Goal: Browse casually

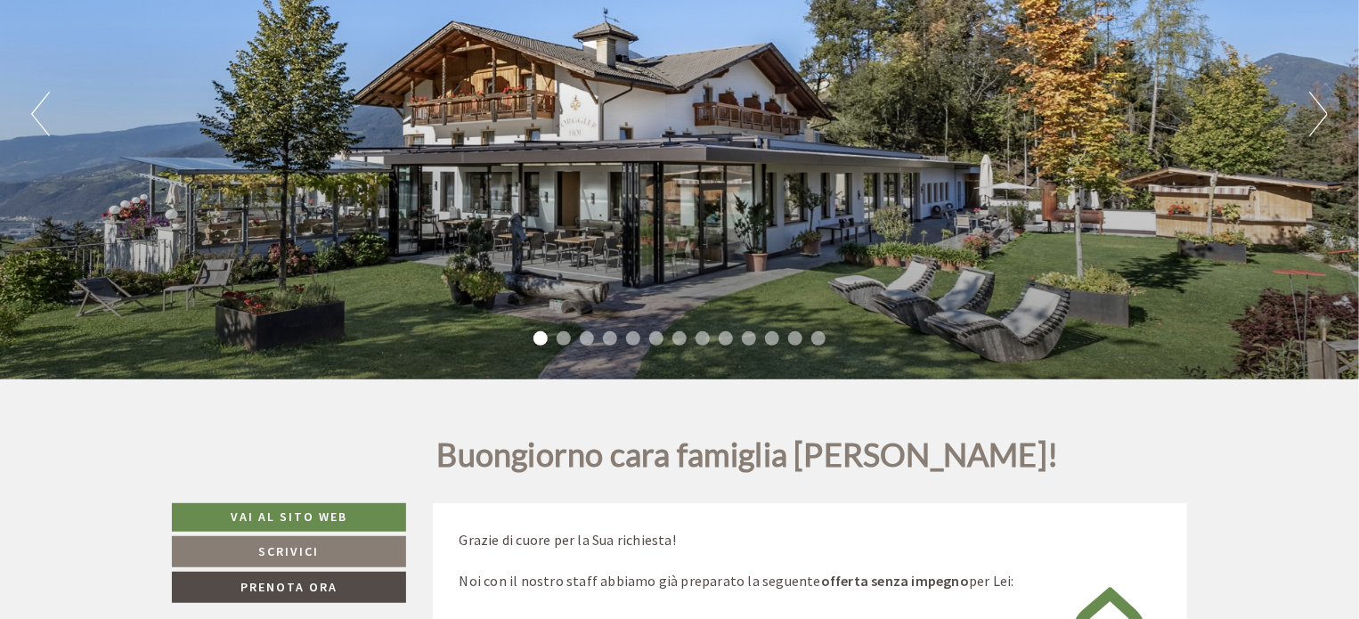
scroll to position [89, 0]
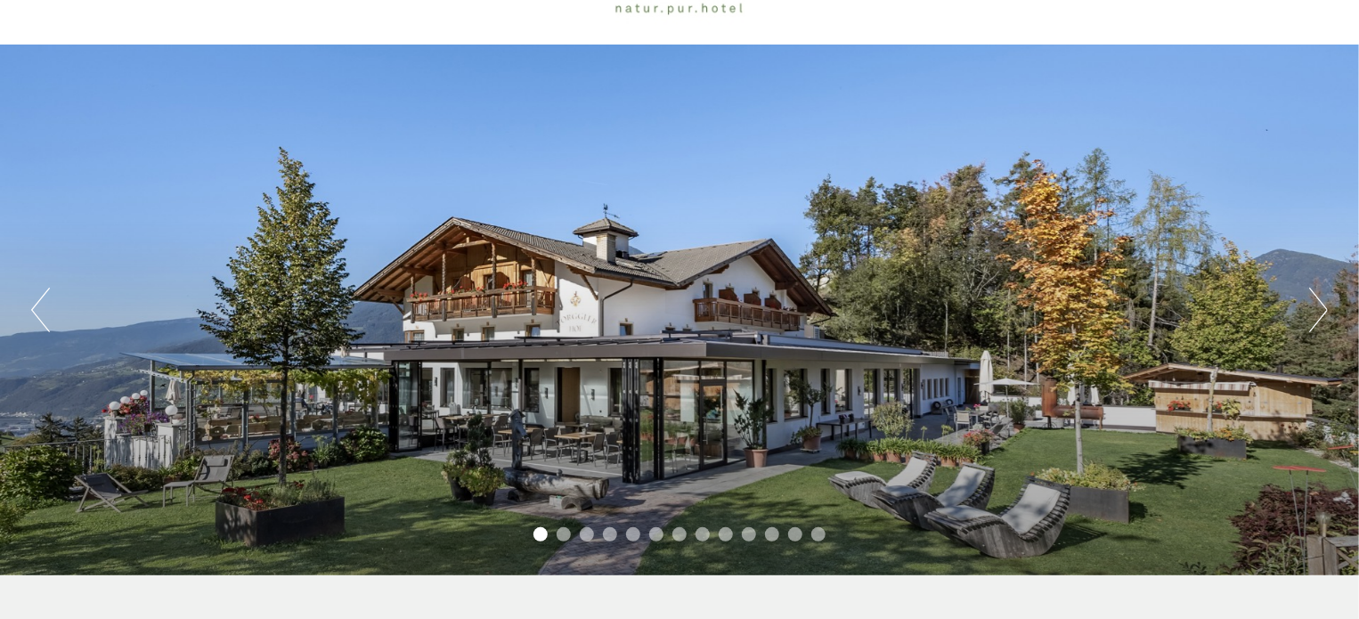
click at [1319, 306] on button "Next" at bounding box center [1318, 310] width 19 height 45
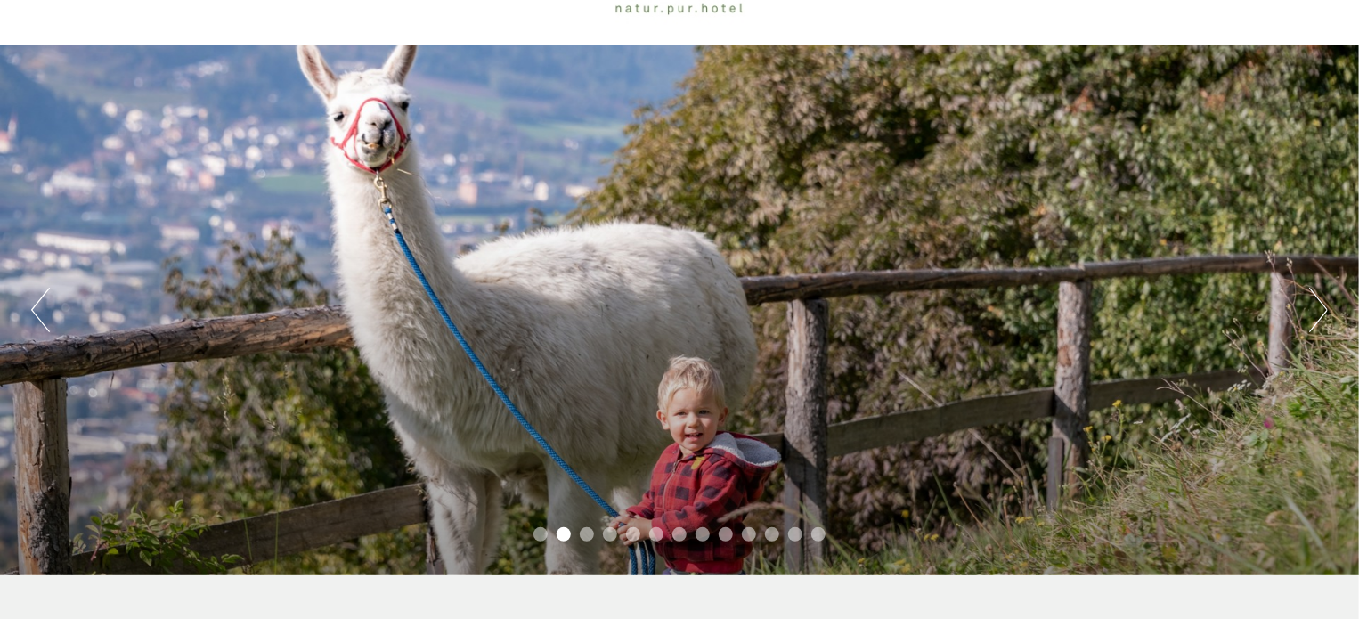
click at [1319, 306] on button "Next" at bounding box center [1318, 310] width 19 height 45
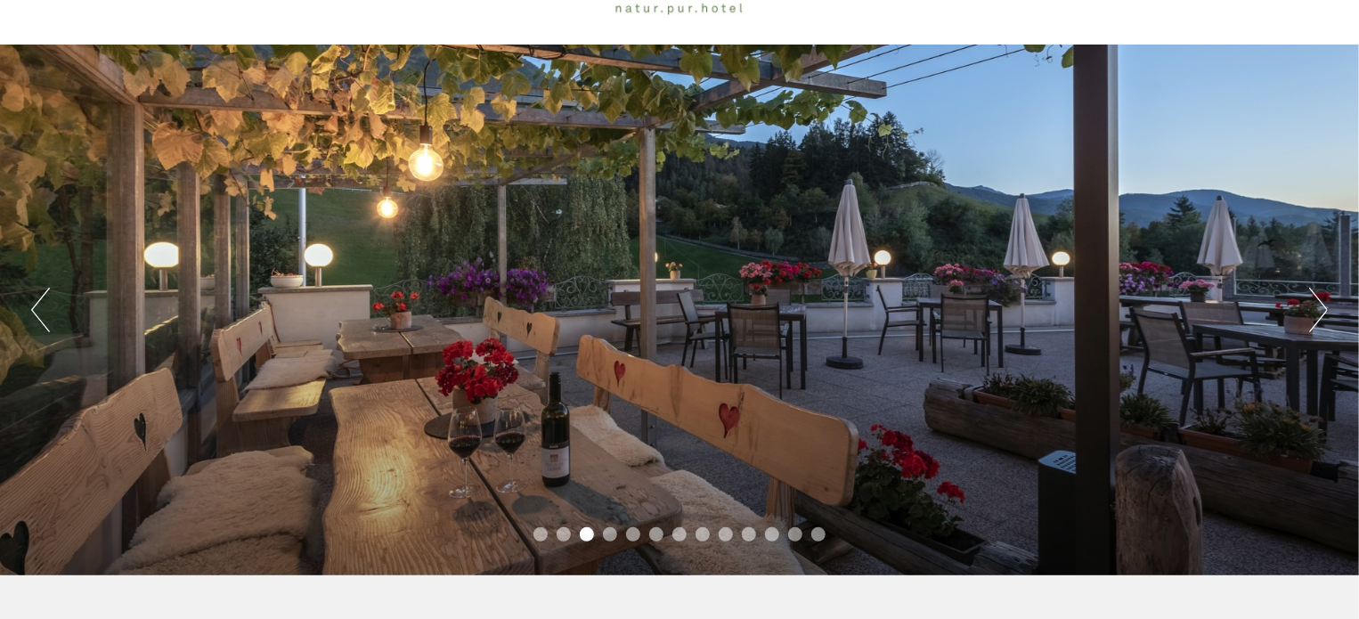
click at [1319, 306] on button "Next" at bounding box center [1318, 310] width 19 height 45
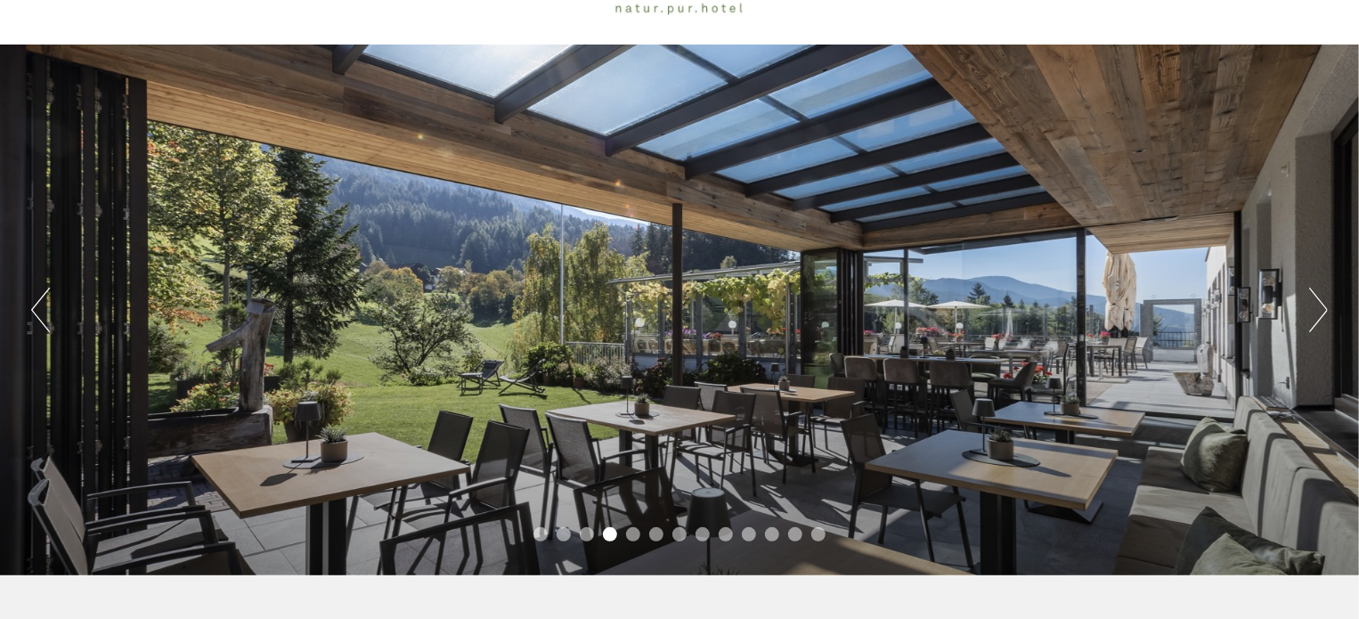
click at [1314, 308] on button "Next" at bounding box center [1318, 310] width 19 height 45
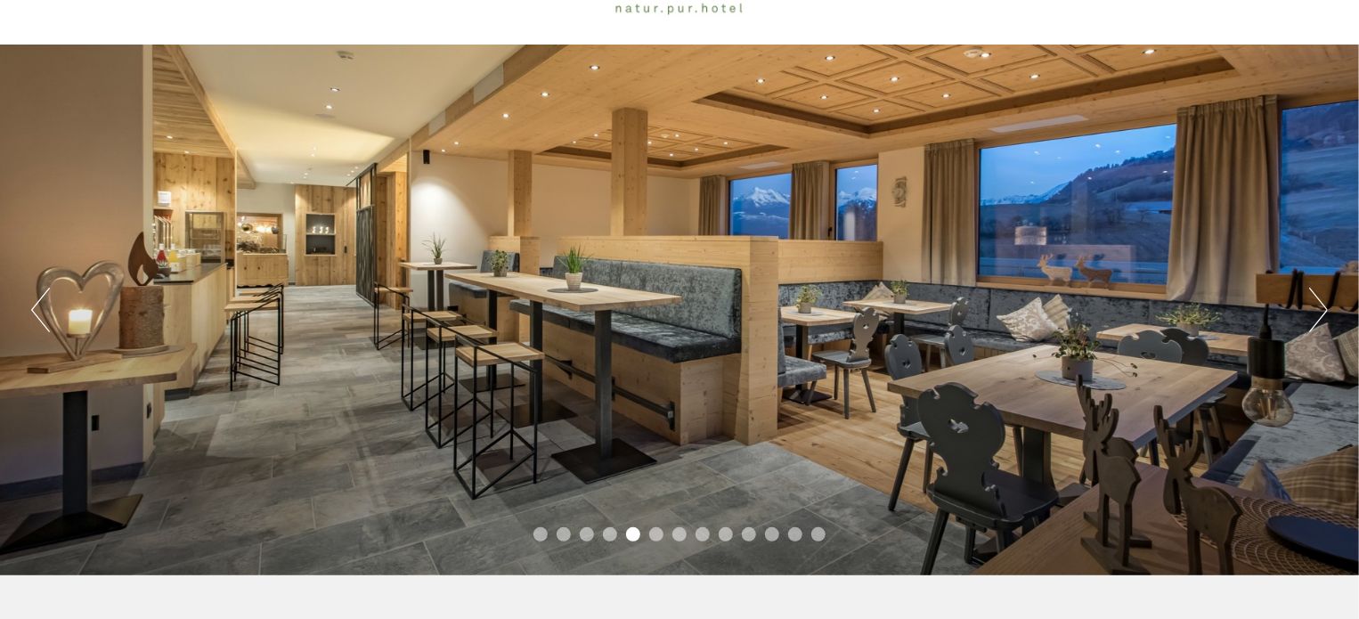
click at [1314, 308] on button "Next" at bounding box center [1318, 310] width 19 height 45
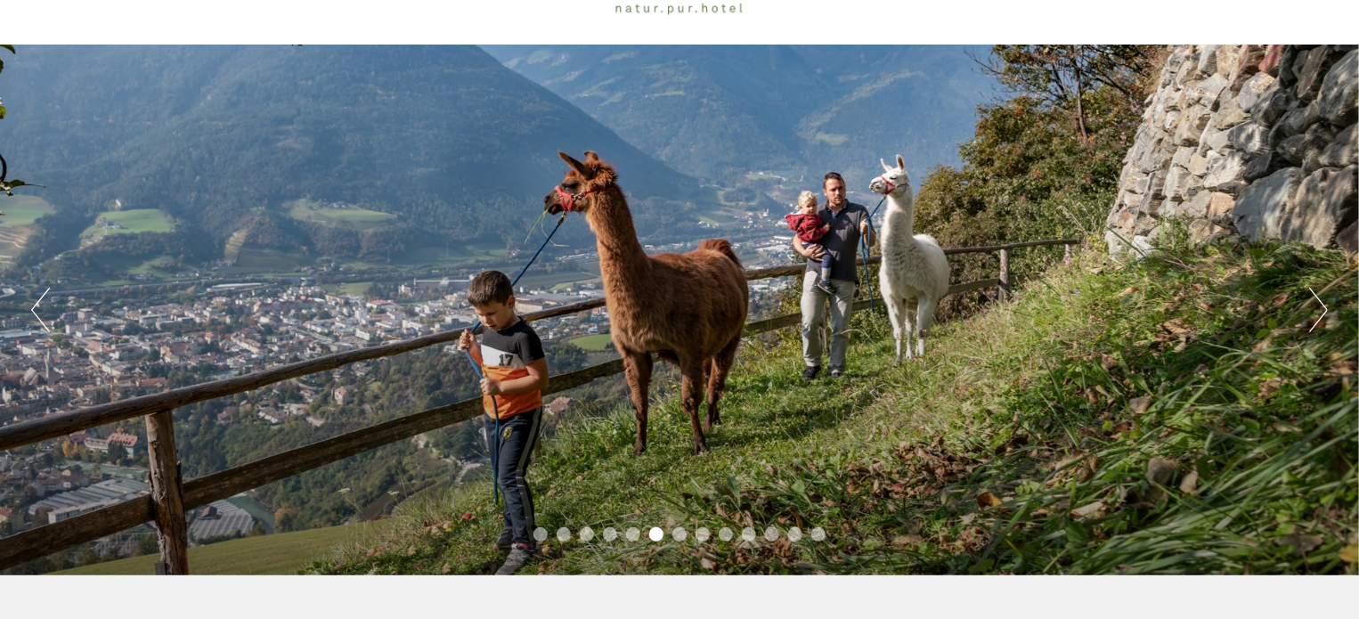
click at [1306, 308] on div "Previous Next 1 2 3 4 5 6 7 8 9 10 11 12 13" at bounding box center [679, 310] width 1359 height 531
click at [1323, 302] on button "Next" at bounding box center [1318, 310] width 19 height 45
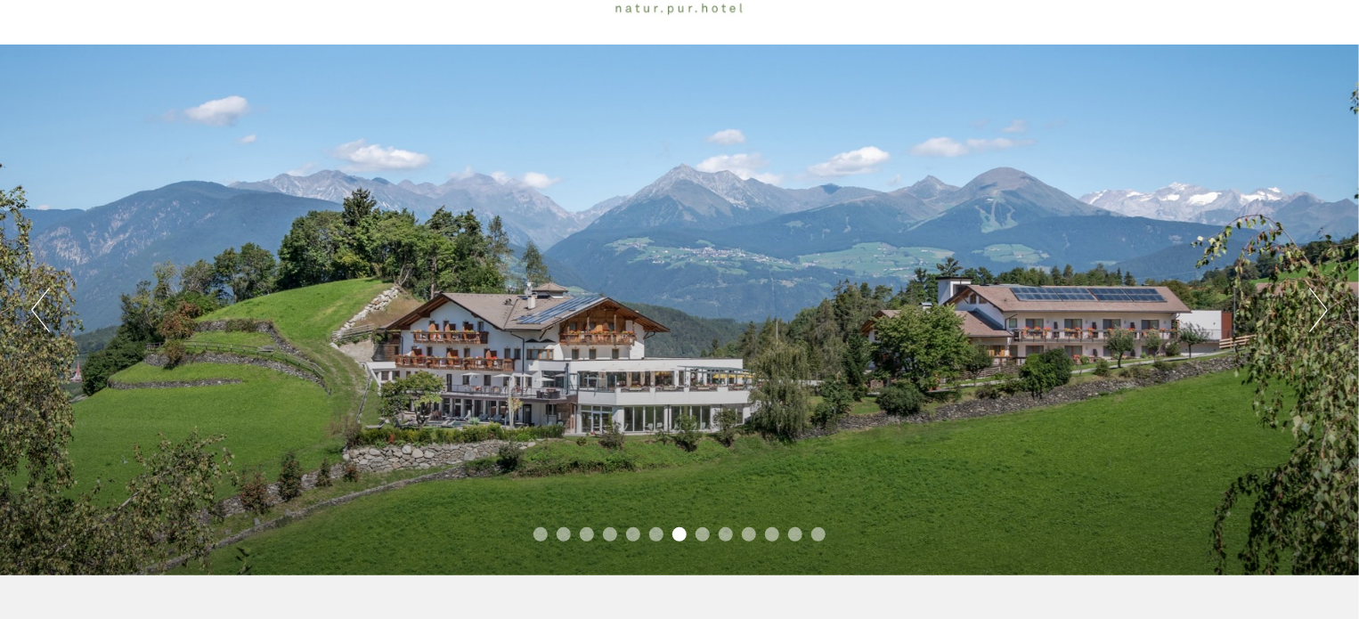
click at [1318, 305] on button "Next" at bounding box center [1318, 310] width 19 height 45
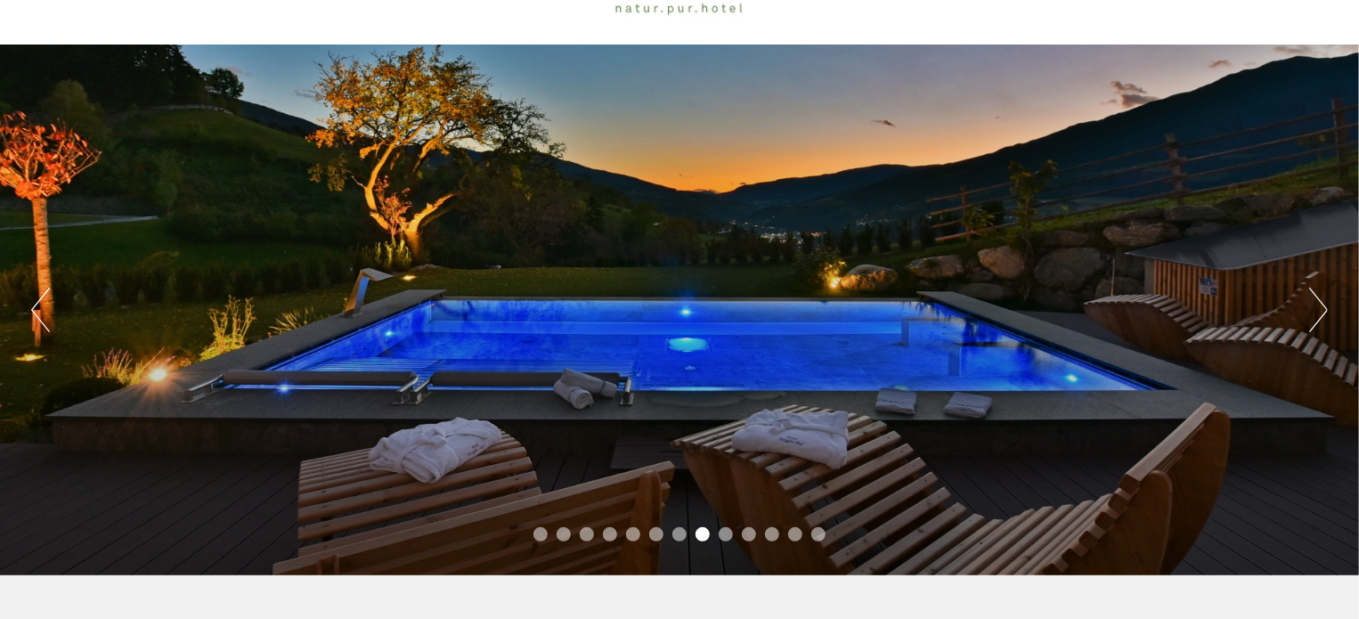
click at [1318, 305] on button "Next" at bounding box center [1318, 310] width 19 height 45
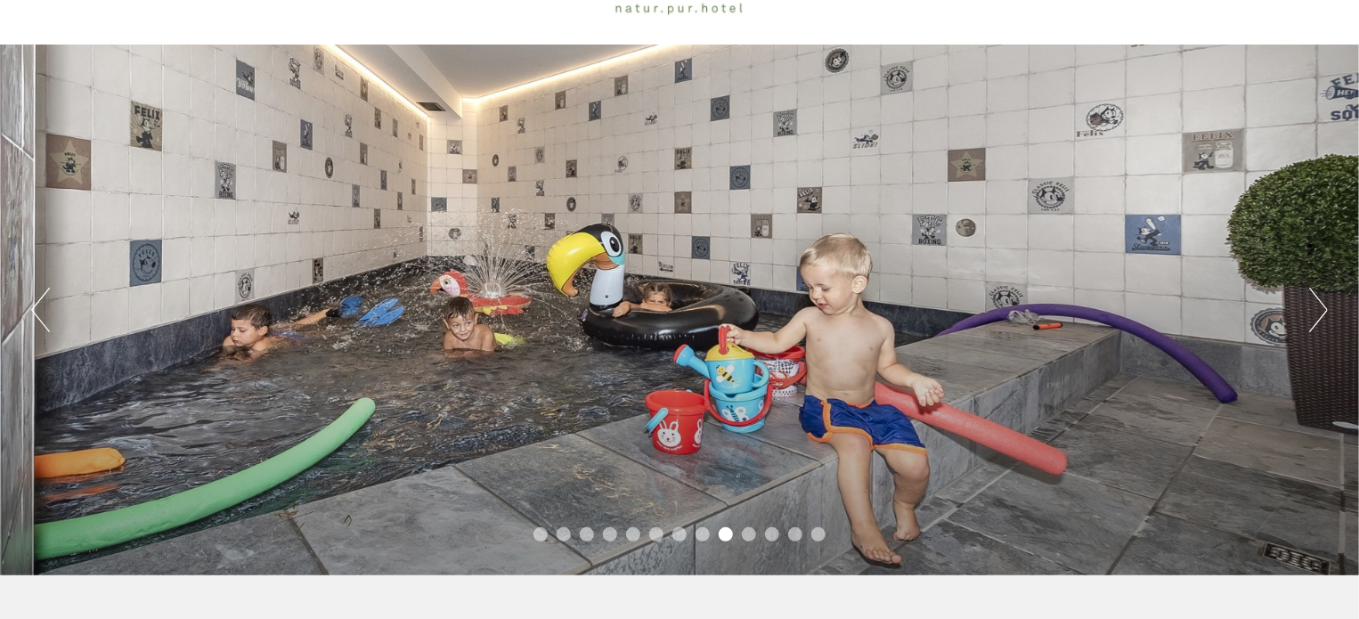
click at [1318, 305] on button "Next" at bounding box center [1318, 310] width 19 height 45
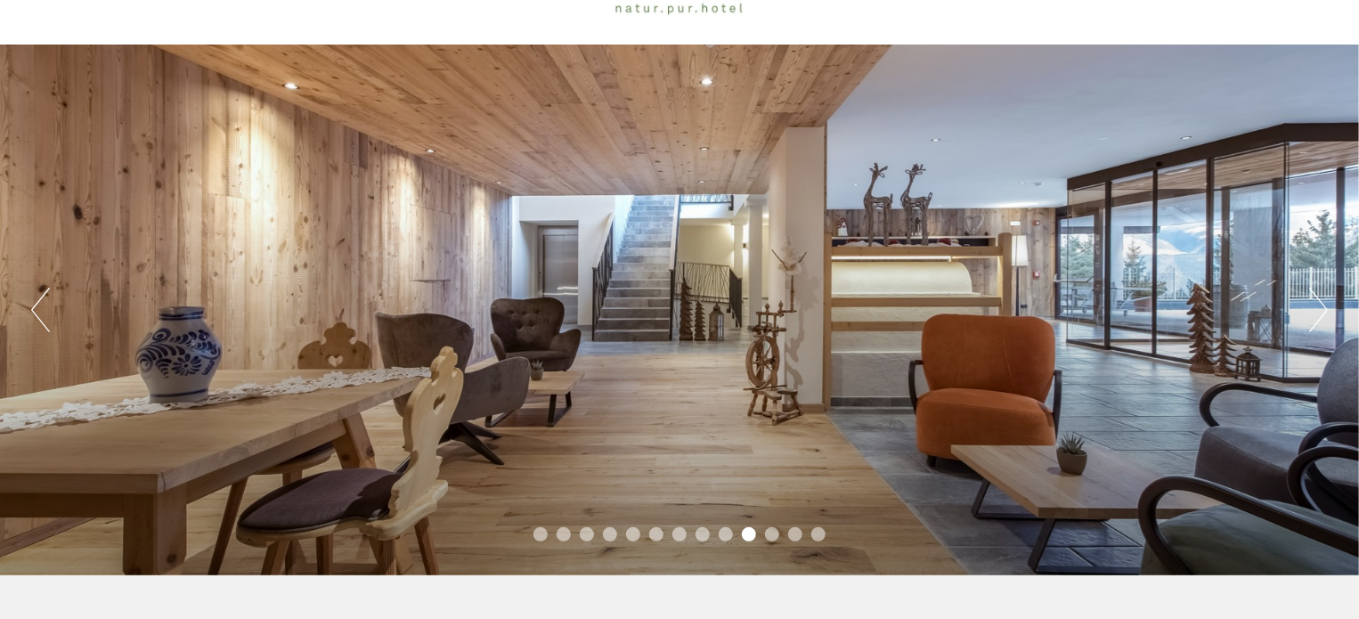
click at [1318, 305] on button "Next" at bounding box center [1318, 310] width 19 height 45
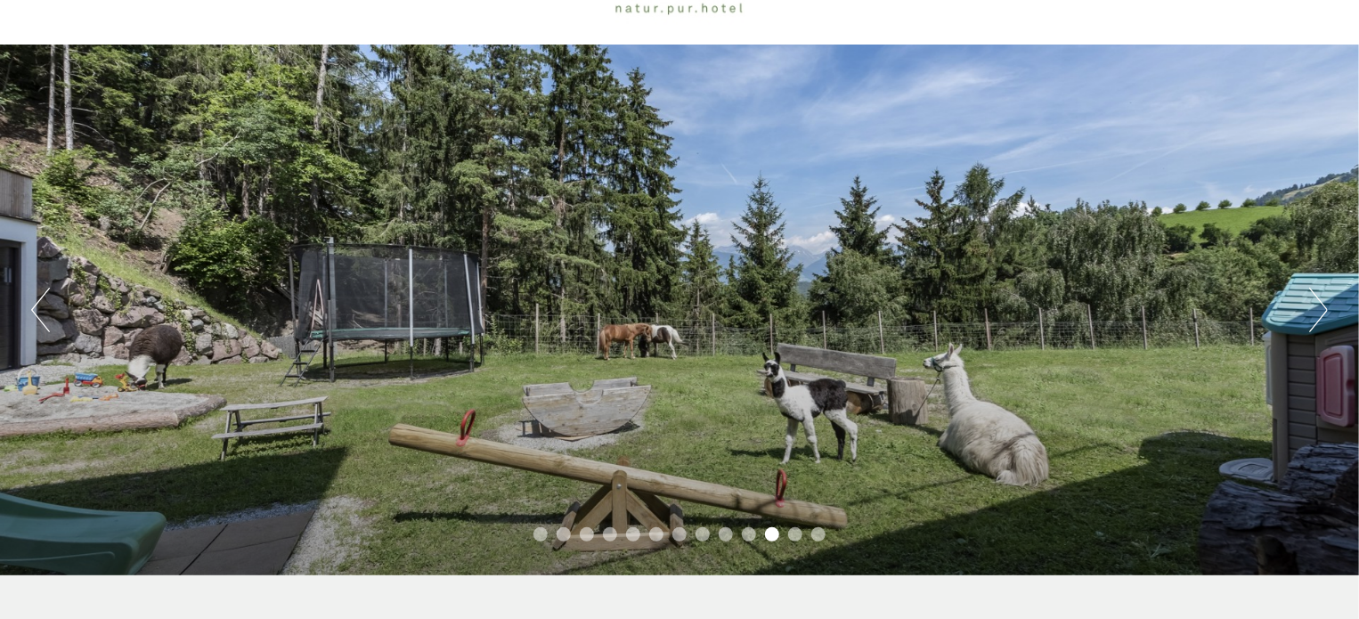
click at [1318, 305] on button "Next" at bounding box center [1318, 310] width 19 height 45
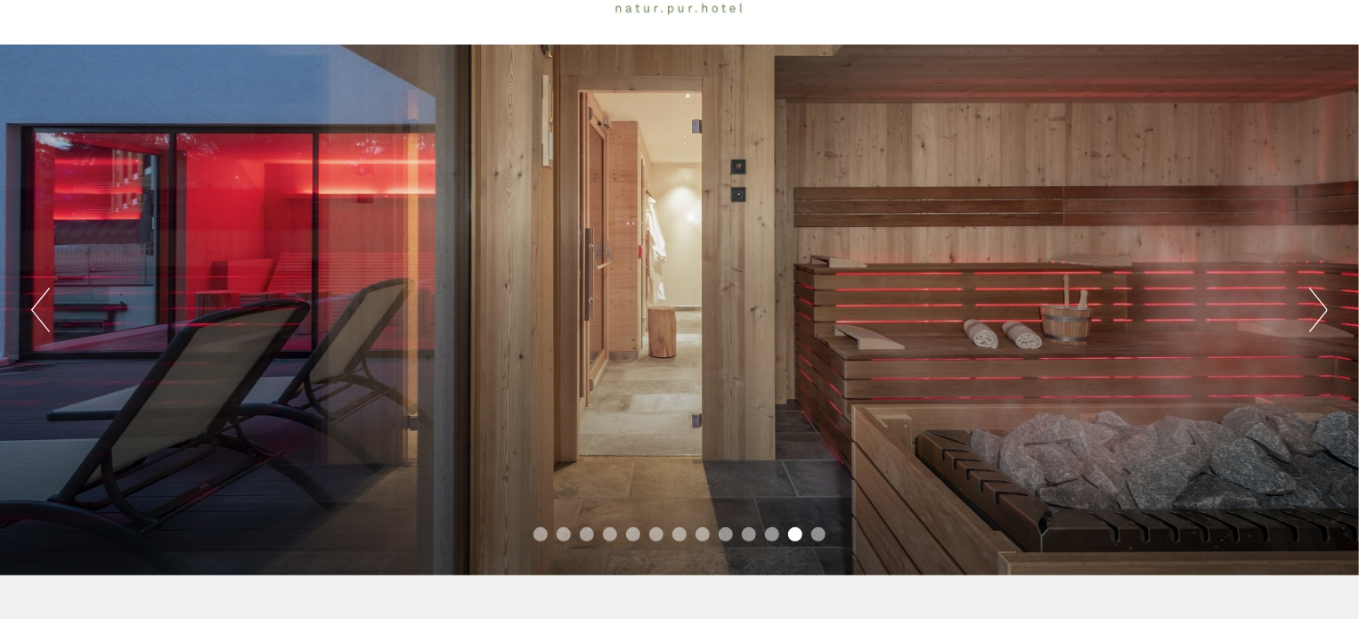
click at [1318, 305] on button "Next" at bounding box center [1318, 310] width 19 height 45
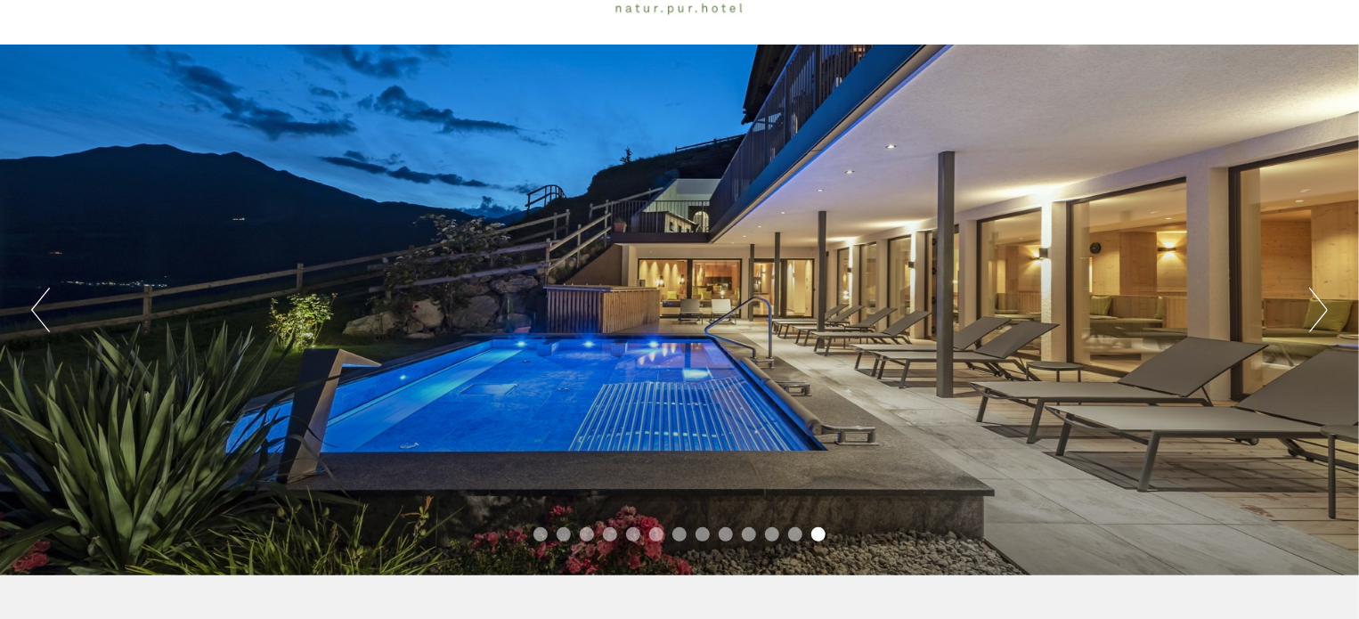
click at [1318, 305] on button "Next" at bounding box center [1318, 310] width 19 height 45
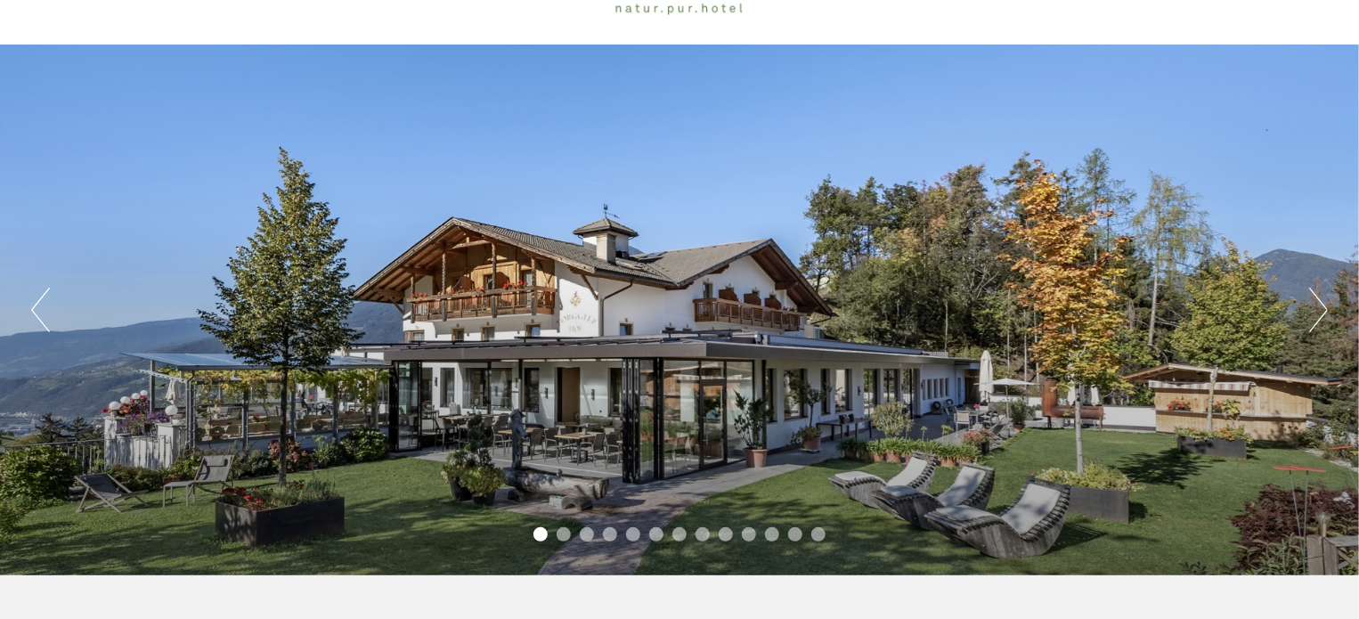
click at [1317, 305] on button "Next" at bounding box center [1318, 310] width 19 height 45
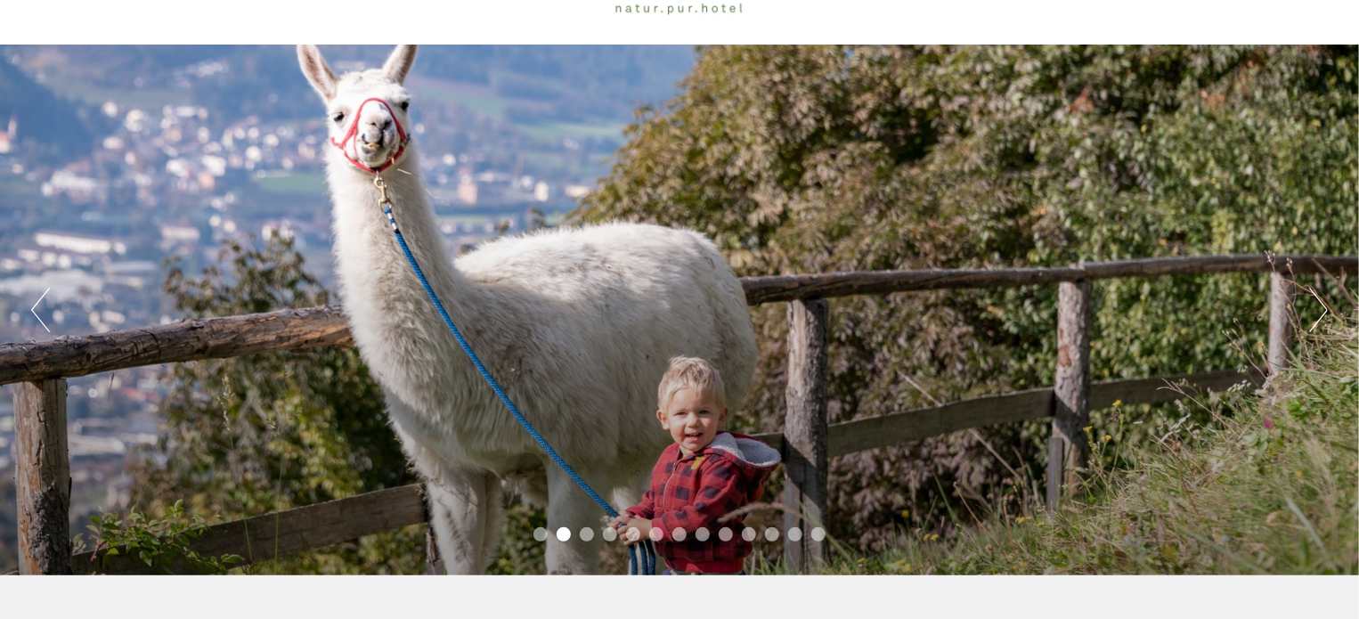
click at [1317, 305] on button "Next" at bounding box center [1318, 310] width 19 height 45
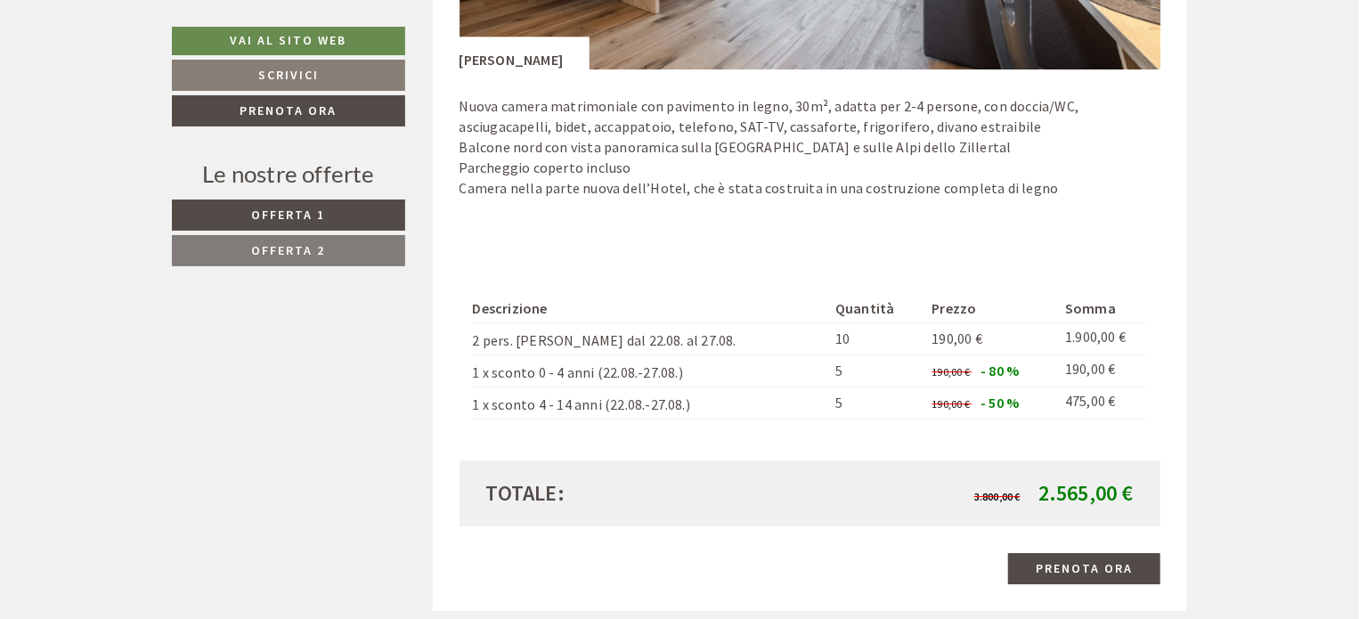
drag, startPoint x: 944, startPoint y: 355, endPoint x: 920, endPoint y: 348, distance: 25.1
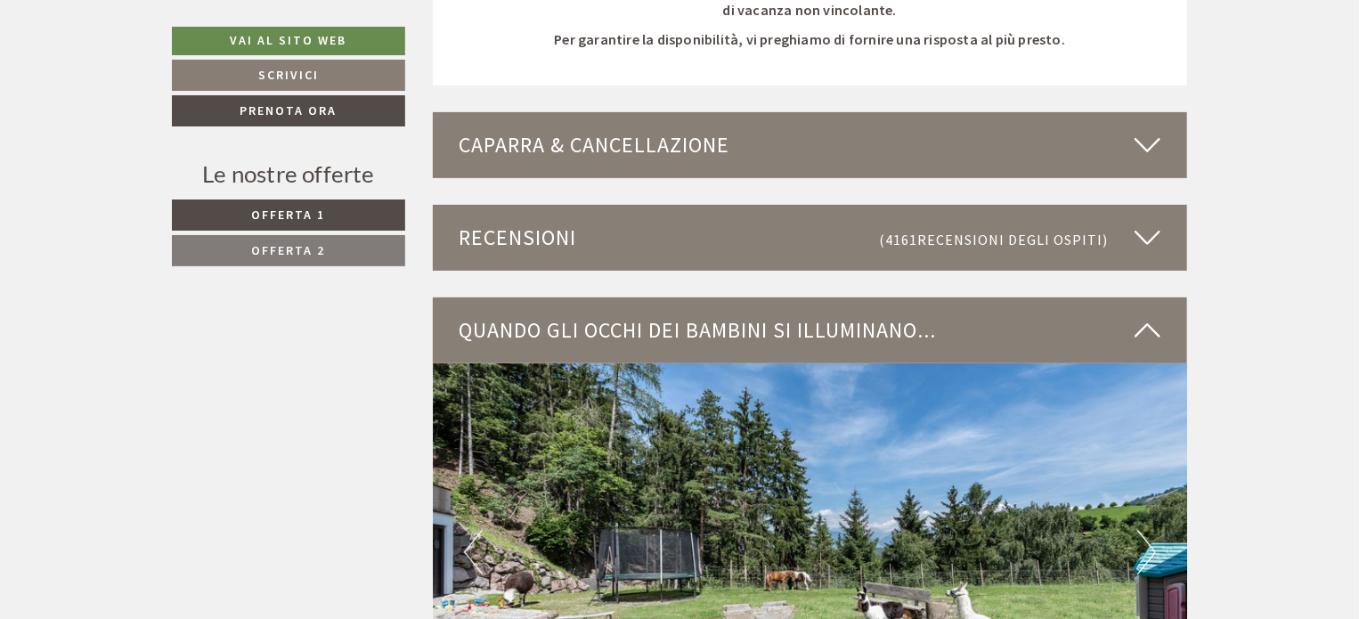
scroll to position [3699, 0]
